Goal: Task Accomplishment & Management: Use online tool/utility

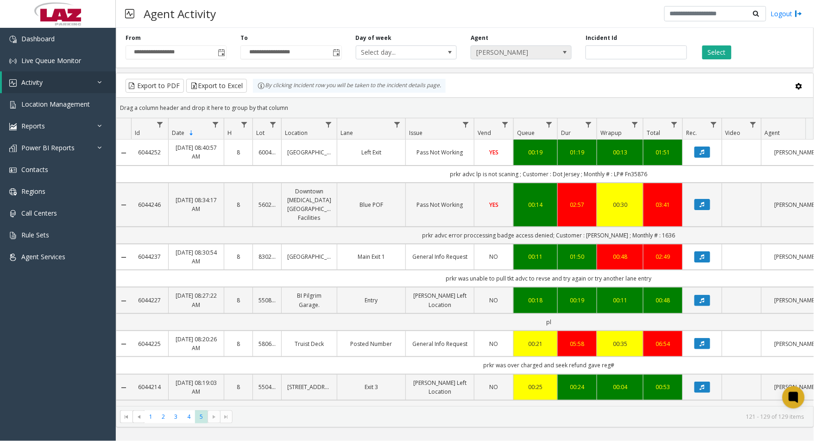
click at [511, 46] on span "[PERSON_NAME]" at bounding box center [511, 52] width 80 height 13
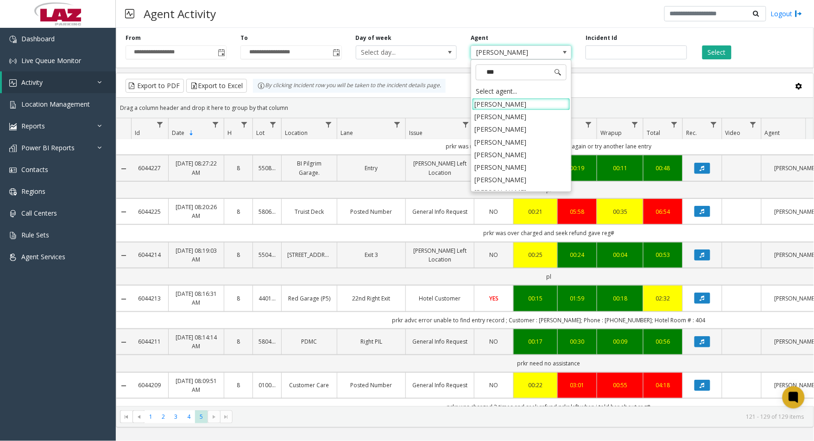
type input "****"
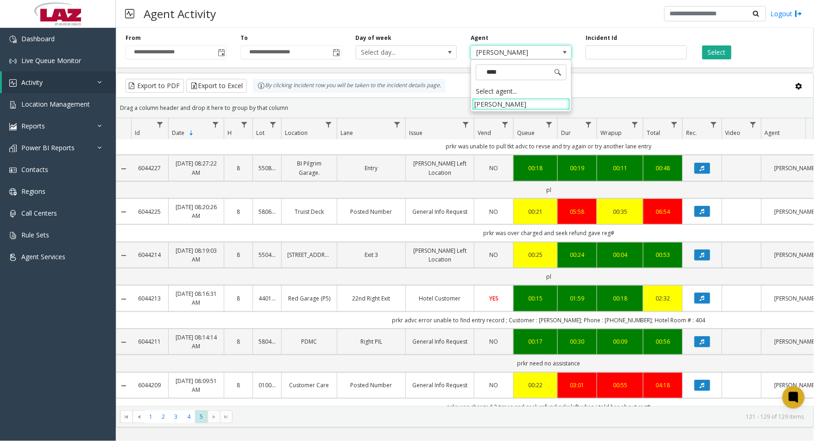
click at [513, 107] on li "[PERSON_NAME]" at bounding box center [521, 104] width 98 height 13
click at [710, 55] on button "Select" at bounding box center [716, 52] width 29 height 14
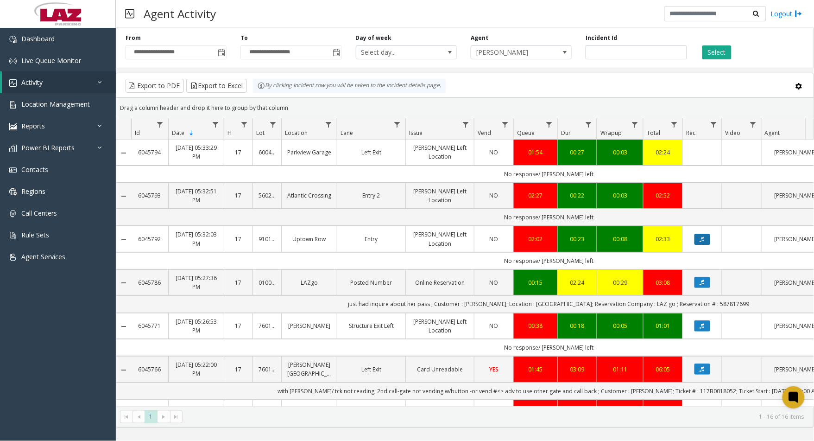
click at [708, 240] on button "Data table" at bounding box center [702, 239] width 16 height 11
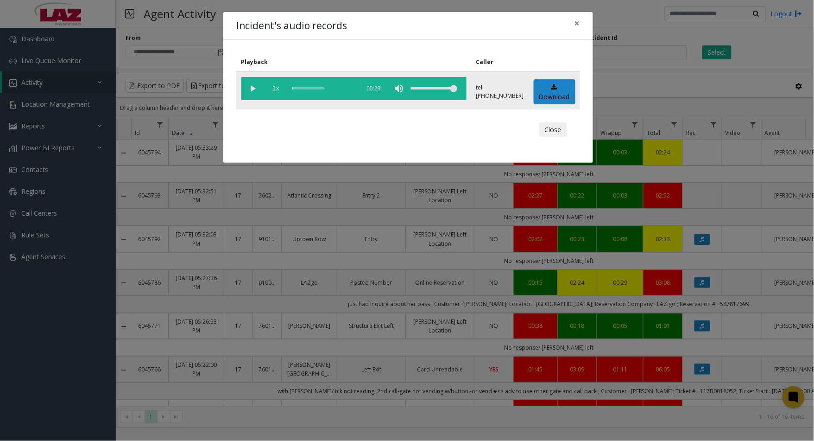
click at [253, 93] on vg-play-pause at bounding box center [252, 88] width 23 height 23
click at [298, 87] on div "scrub bar" at bounding box center [323, 88] width 63 height 23
click at [548, 132] on button "Close" at bounding box center [553, 129] width 28 height 15
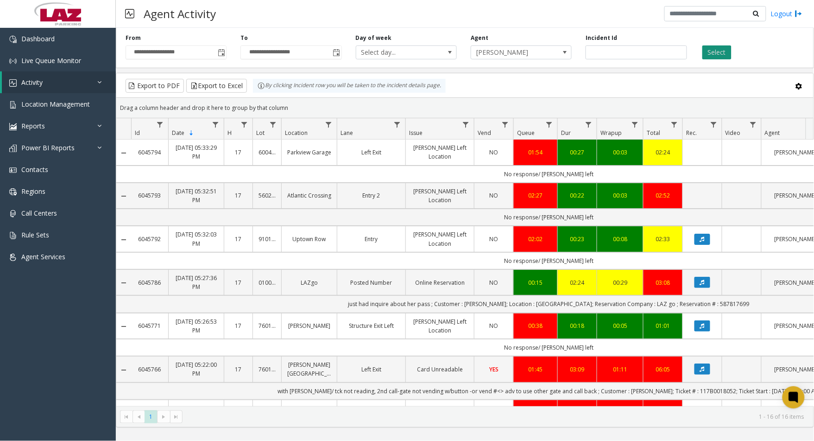
click at [725, 53] on button "Select" at bounding box center [716, 52] width 29 height 14
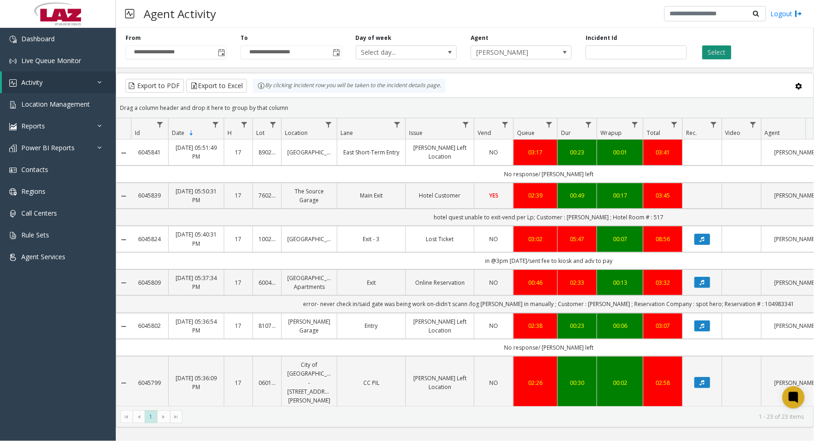
click at [717, 49] on button "Select" at bounding box center [716, 52] width 29 height 14
